Goal: Information Seeking & Learning: Learn about a topic

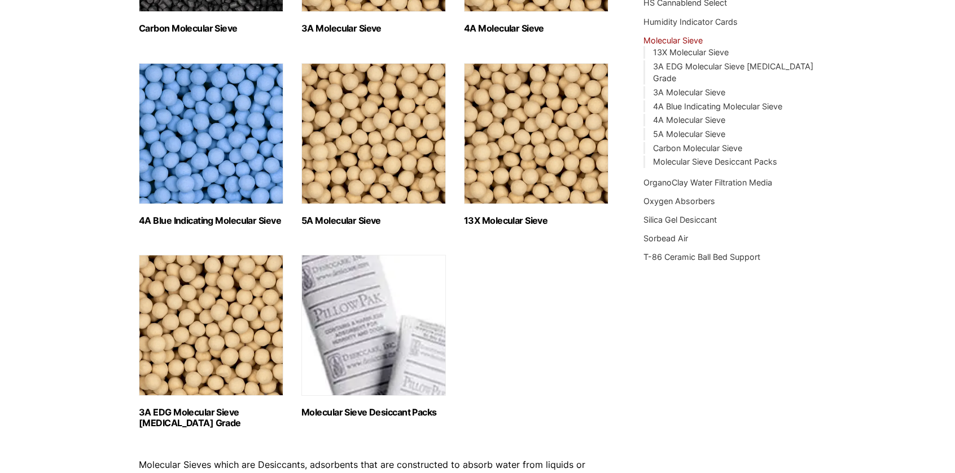
scroll to position [318, 0]
click at [388, 293] on img "Visit product category Molecular Sieve Desiccant Packs" at bounding box center [373, 325] width 144 height 141
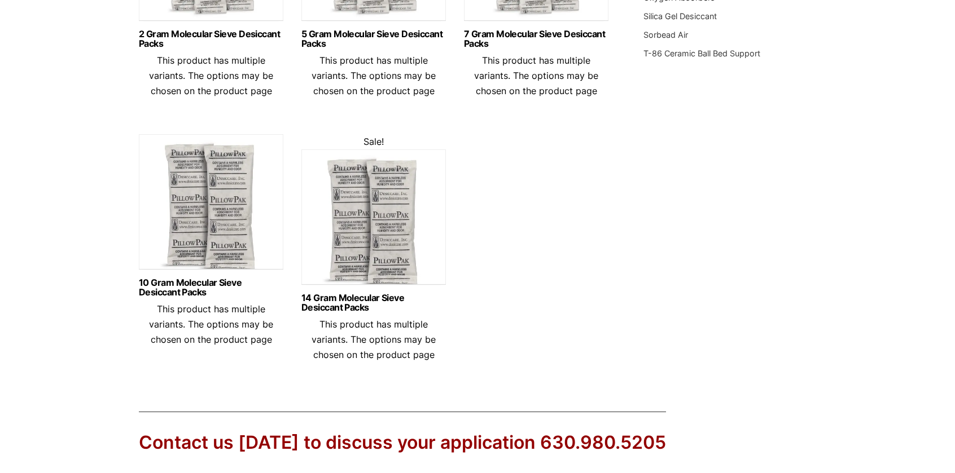
scroll to position [524, 0]
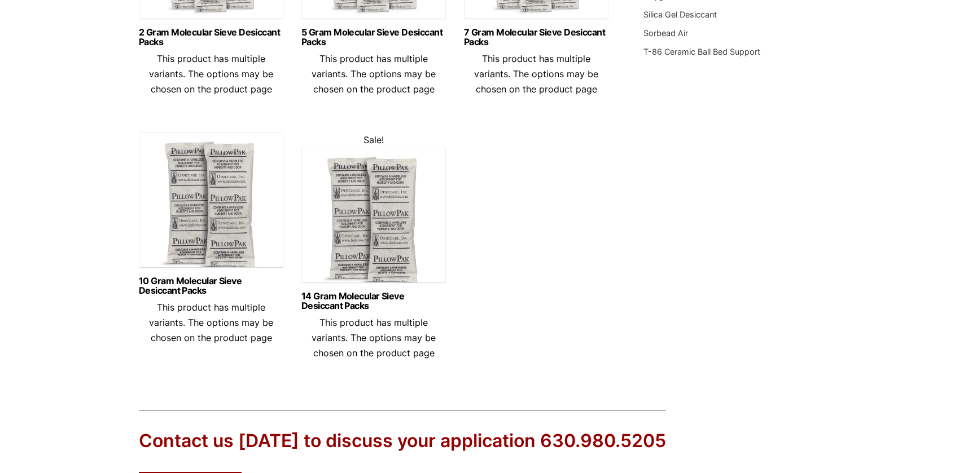
click at [395, 231] on img at bounding box center [373, 218] width 144 height 141
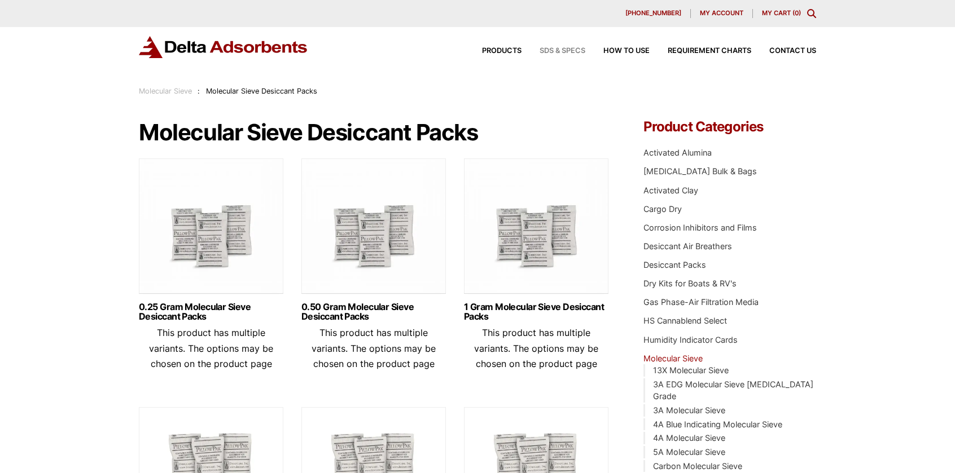
click at [581, 50] on span "SDS & SPECS" at bounding box center [562, 50] width 46 height 7
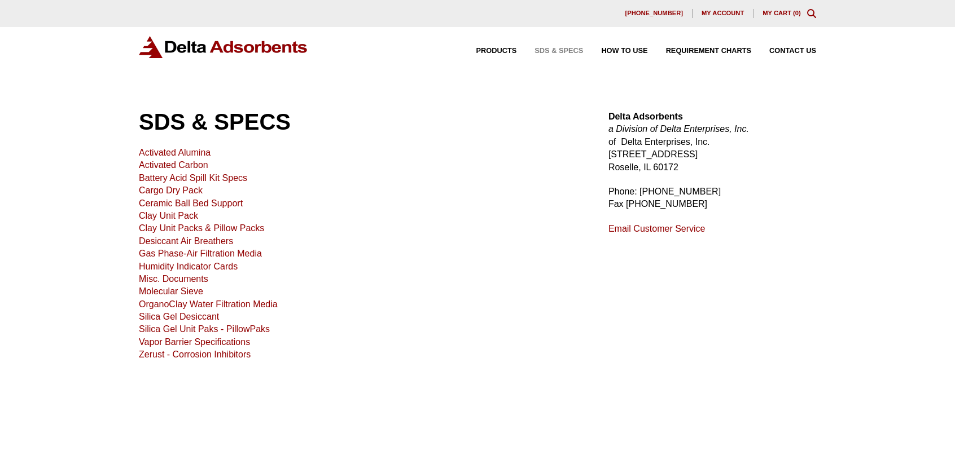
click at [185, 292] on link "Molecular Sieve" at bounding box center [171, 292] width 64 height 10
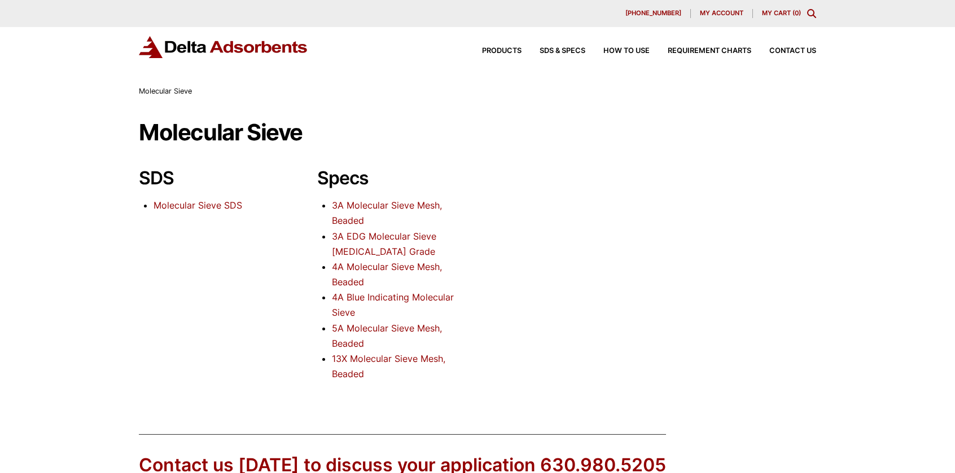
click at [422, 268] on link "4A Molecular Sieve Mesh, Beaded" at bounding box center [387, 274] width 110 height 27
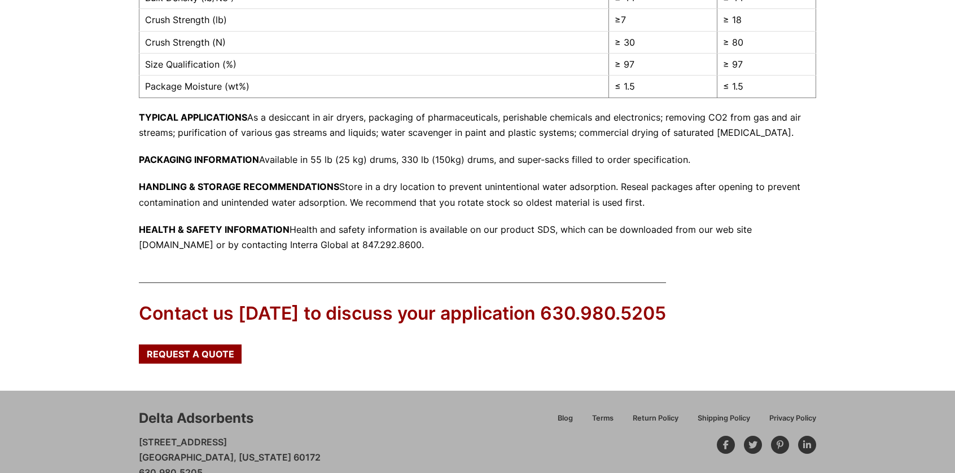
scroll to position [447, 0]
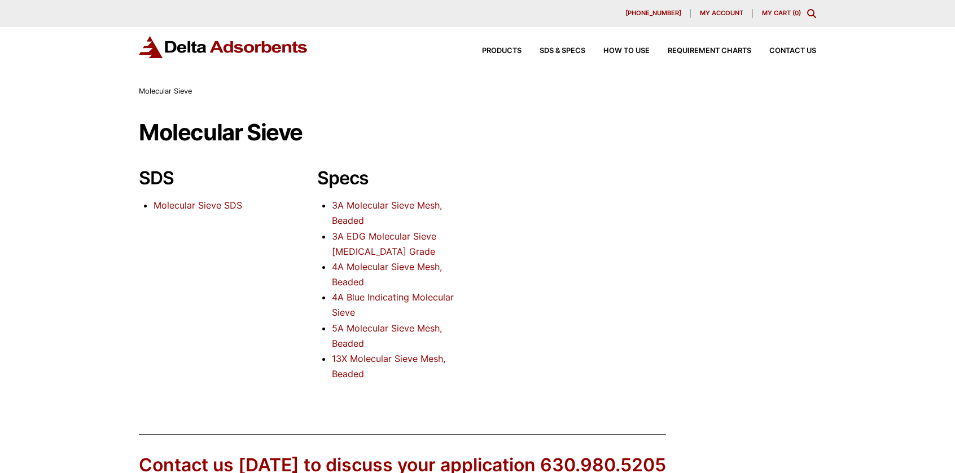
click at [415, 298] on link "4A Blue Indicating Molecular Sieve" at bounding box center [393, 305] width 122 height 27
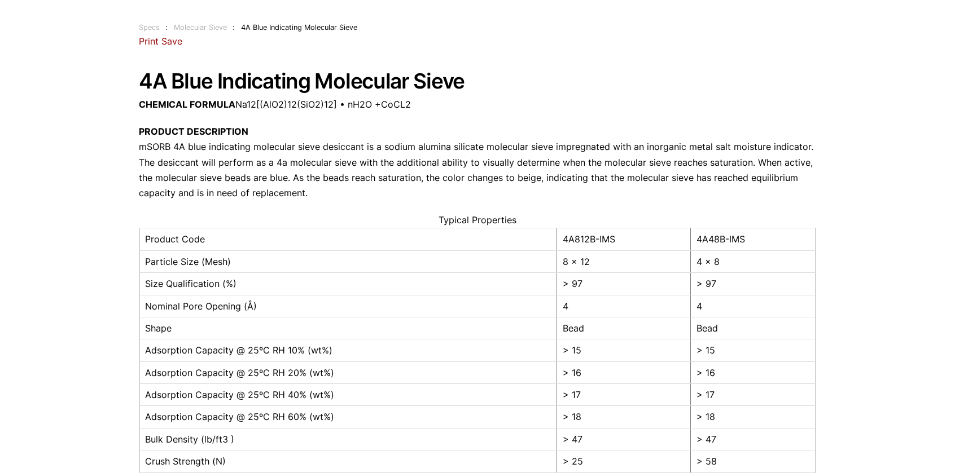
scroll to position [63, 0]
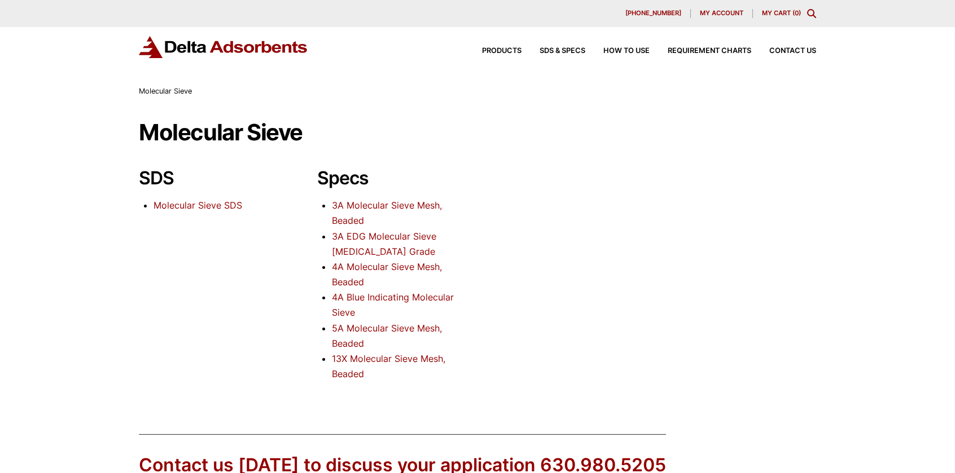
click at [199, 208] on link "Molecular Sieve SDS" at bounding box center [197, 205] width 89 height 11
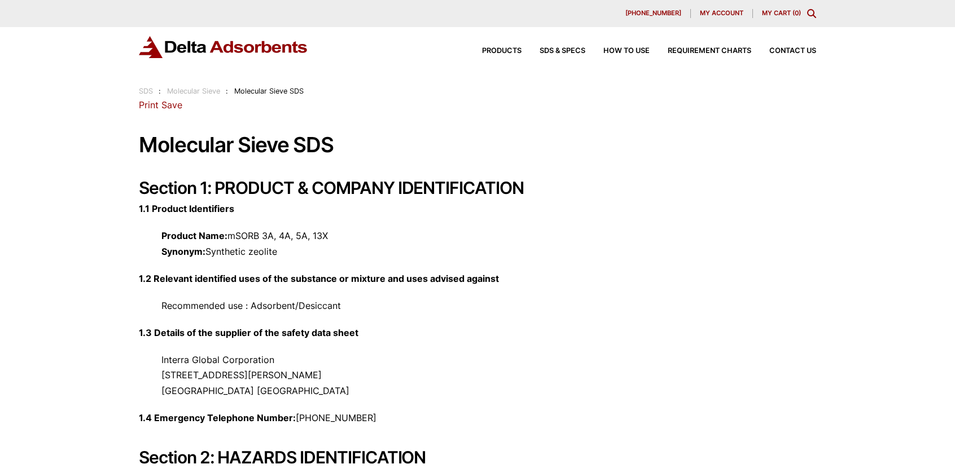
click at [225, 47] on img at bounding box center [223, 47] width 169 height 22
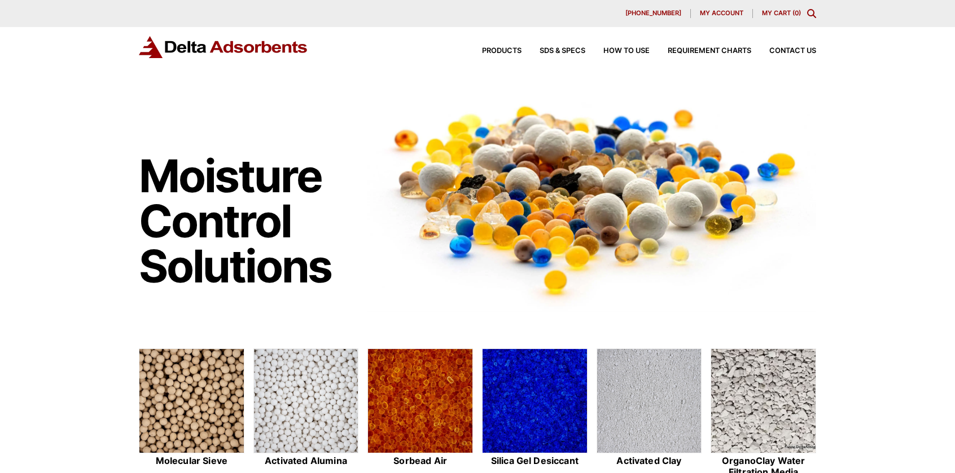
drag, startPoint x: 726, startPoint y: 0, endPoint x: 98, endPoint y: 195, distance: 657.4
click at [98, 195] on div "Moisture Control Solutions Moisture control solutions Molecular Sieve Activated…" at bounding box center [477, 458] width 955 height 747
click at [501, 52] on span "Products" at bounding box center [501, 50] width 39 height 7
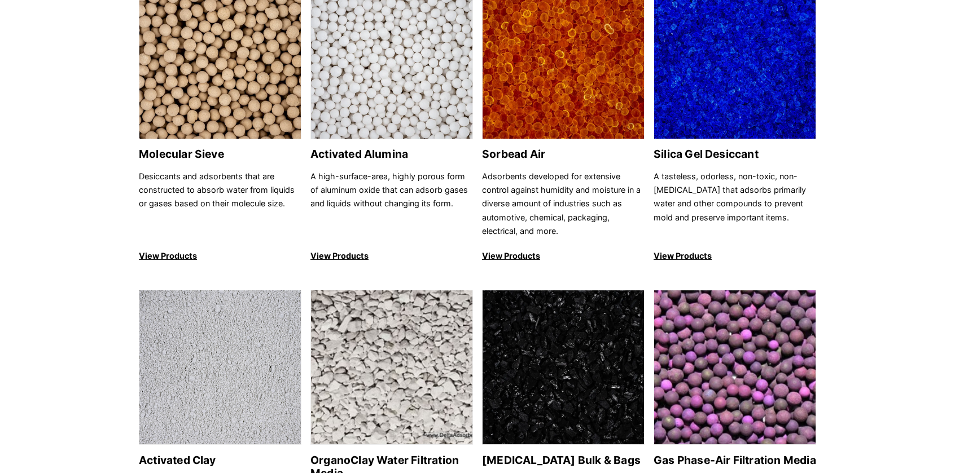
scroll to position [147, 0]
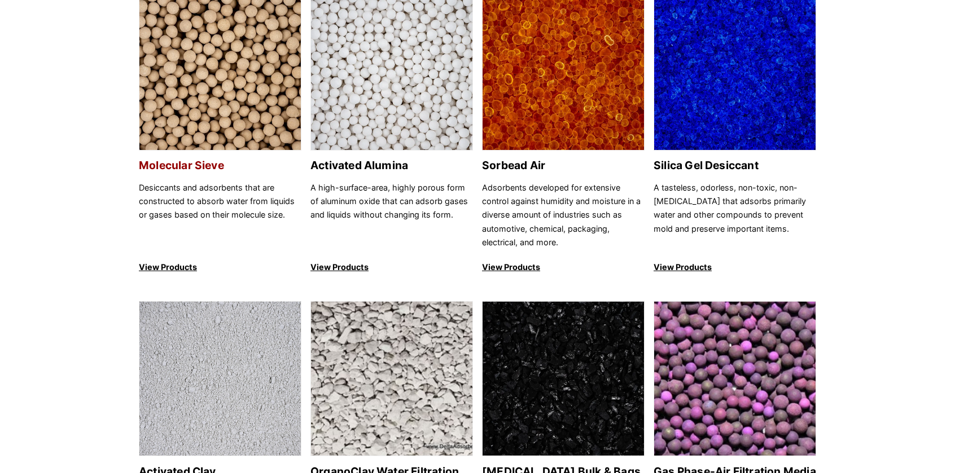
click at [243, 78] on img at bounding box center [219, 73] width 161 height 155
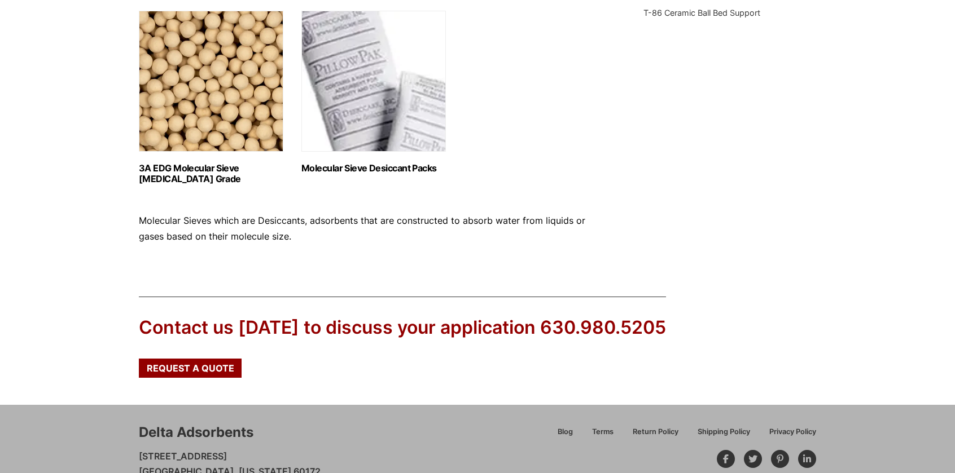
scroll to position [562, 0]
click at [380, 94] on img "Visit product category Molecular Sieve Desiccant Packs" at bounding box center [373, 81] width 144 height 141
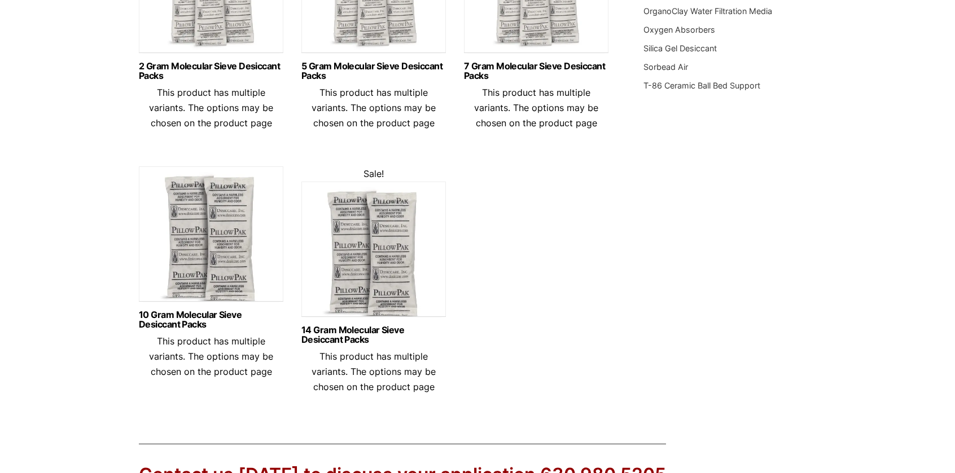
scroll to position [509, 0]
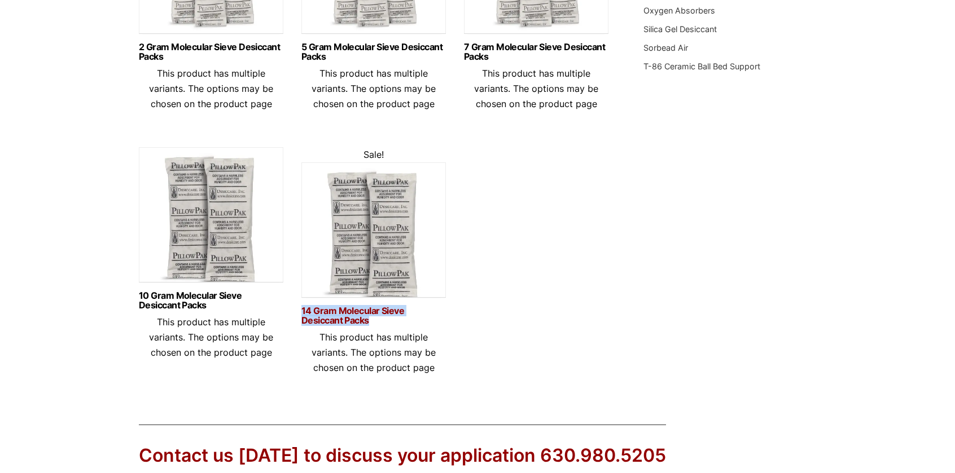
drag, startPoint x: 298, startPoint y: 310, endPoint x: 384, endPoint y: 317, distance: 86.0
click at [384, 317] on ul "0.25 Gram Molecular Sieve Desiccant Packs This product has multiple variants. T…" at bounding box center [374, 17] width 471 height 735
copy link "14 Gram Molecular Sieve Desiccant Packs"
